Goal: Information Seeking & Learning: Learn about a topic

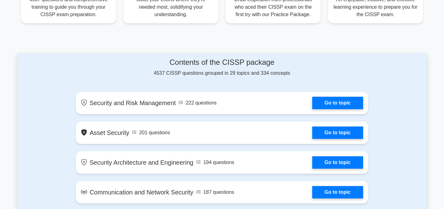
scroll to position [278, 0]
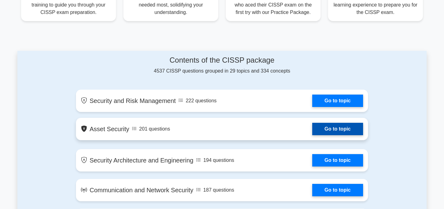
click at [328, 129] on link "Go to topic" at bounding box center [338, 129] width 51 height 12
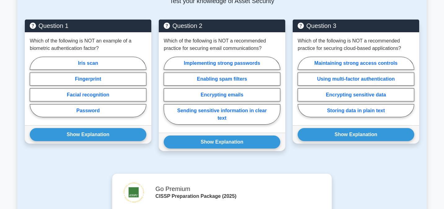
scroll to position [315, 0]
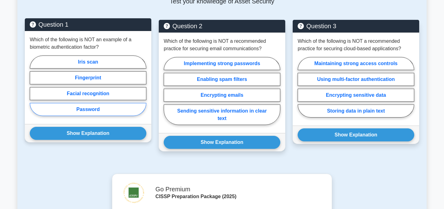
click at [98, 116] on label "Password" at bounding box center [88, 109] width 117 height 13
click at [34, 90] on input "Password" at bounding box center [32, 88] width 4 height 4
radio input "true"
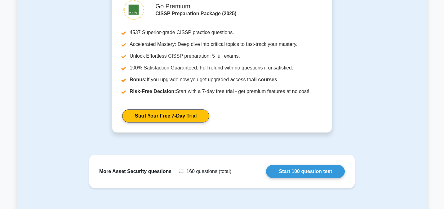
scroll to position [517, 0]
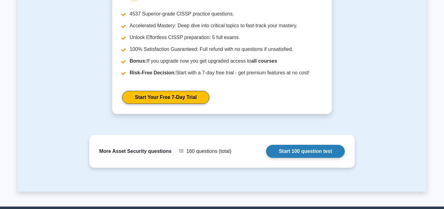
click at [314, 153] on link "Start 100 question test" at bounding box center [305, 151] width 79 height 13
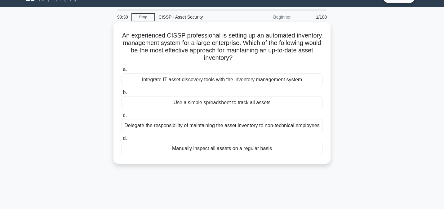
scroll to position [12, 0]
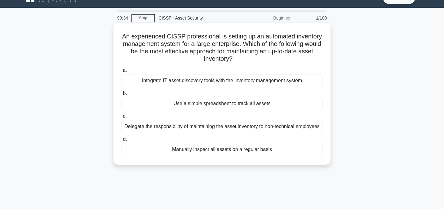
click at [205, 87] on div "Integrate IT asset discovery tools with the inventory management system" at bounding box center [222, 80] width 201 height 13
click at [122, 73] on input "a. Integrate IT asset discovery tools with the inventory management system" at bounding box center [122, 71] width 0 height 4
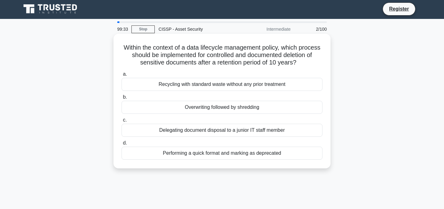
scroll to position [0, 0]
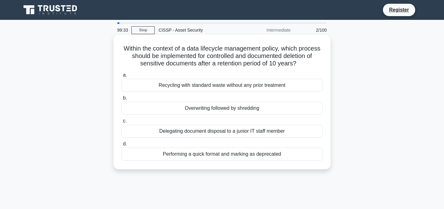
click at [203, 77] on label "a. Recycling with standard waste without any prior treatment" at bounding box center [222, 81] width 201 height 20
click at [122, 77] on input "a. Recycling with standard waste without any prior treatment" at bounding box center [122, 75] width 0 height 4
